Goal: Task Accomplishment & Management: Manage account settings

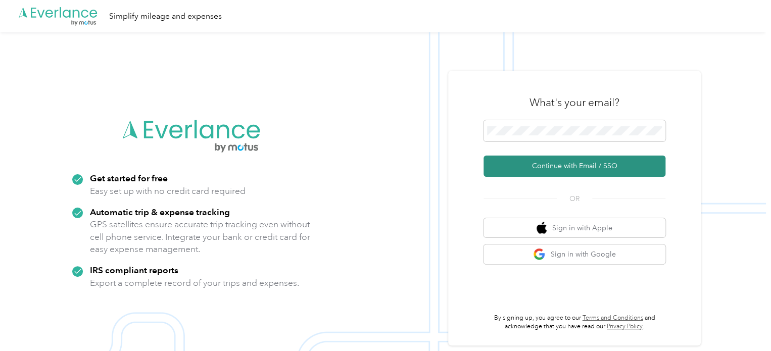
click at [551, 162] on button "Continue with Email / SSO" at bounding box center [575, 166] width 182 height 21
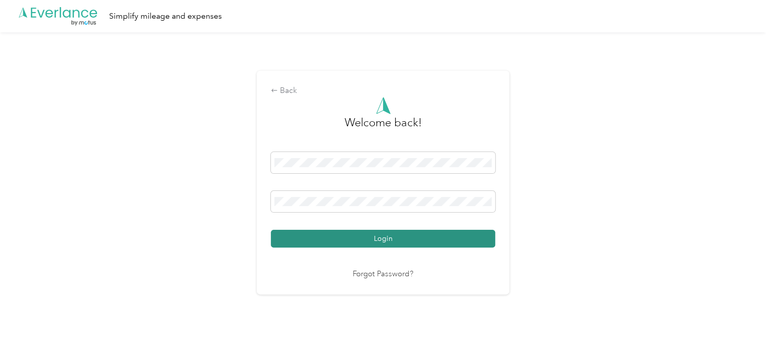
click at [363, 243] on button "Login" at bounding box center [383, 239] width 224 height 18
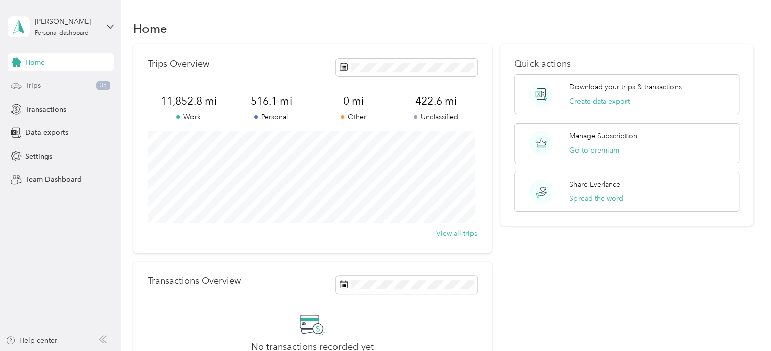
click at [42, 85] on div "Trips 35" at bounding box center [61, 86] width 106 height 18
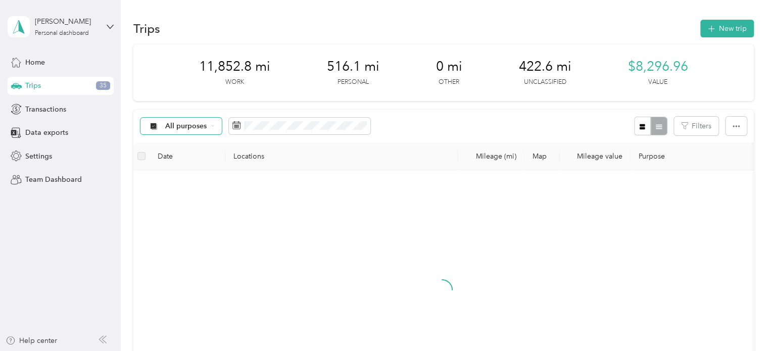
click at [208, 127] on div "All purposes" at bounding box center [181, 126] width 82 height 17
click at [181, 165] on li "Unclassified" at bounding box center [180, 162] width 81 height 18
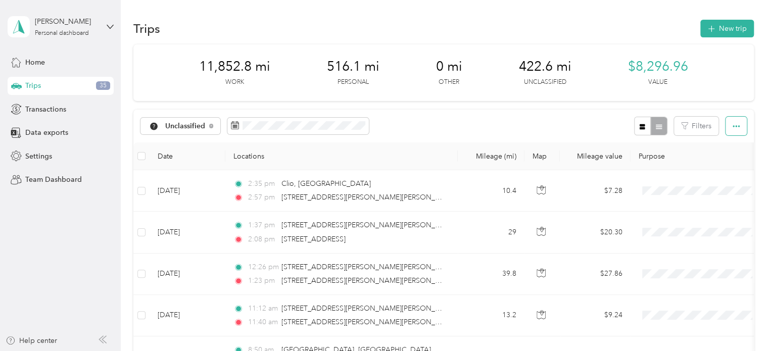
click at [733, 125] on icon "button" at bounding box center [736, 126] width 7 height 7
click at [724, 146] on span "Select all" at bounding box center [722, 145] width 28 height 9
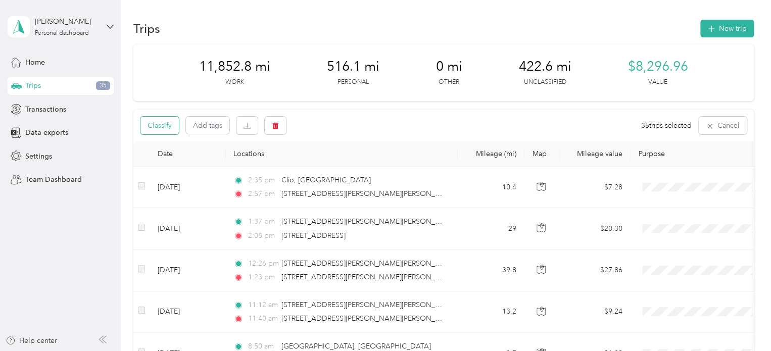
click at [169, 127] on button "Classify" at bounding box center [159, 126] width 38 height 18
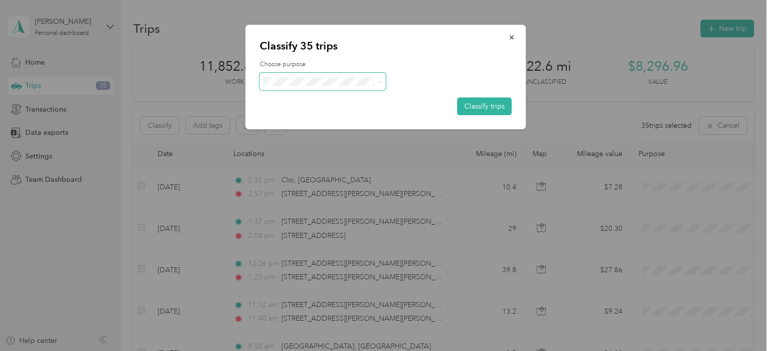
click at [378, 82] on icon at bounding box center [379, 82] width 3 height 2
click at [295, 102] on span "Work" at bounding box center [331, 100] width 94 height 11
click at [479, 107] on button "Classify trips" at bounding box center [484, 107] width 55 height 18
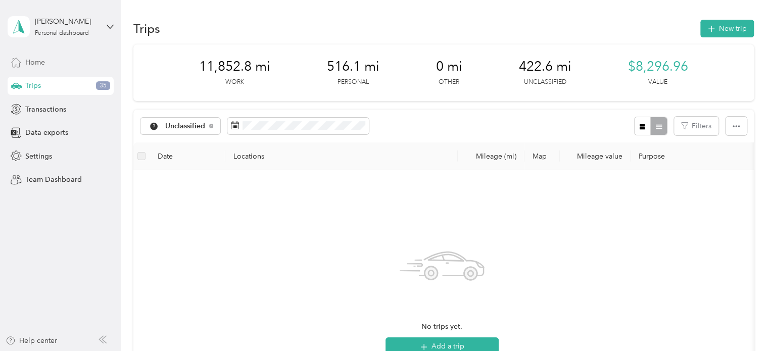
click at [30, 63] on span "Home" at bounding box center [35, 62] width 20 height 11
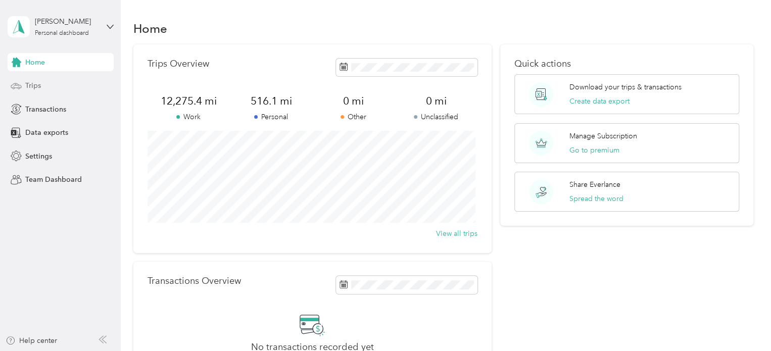
click at [34, 87] on span "Trips" at bounding box center [33, 85] width 16 height 11
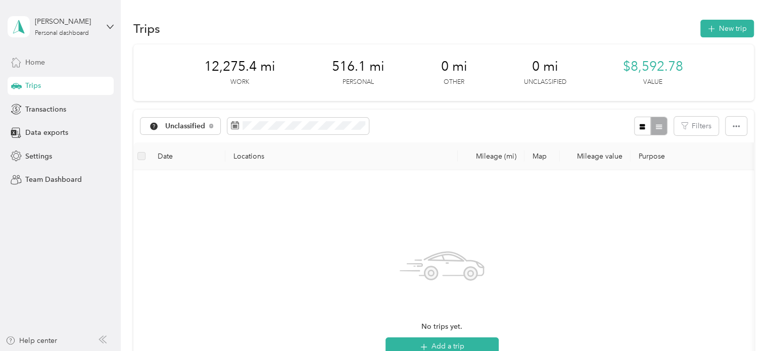
click at [37, 62] on span "Home" at bounding box center [35, 62] width 20 height 11
